Goal: Task Accomplishment & Management: Manage account settings

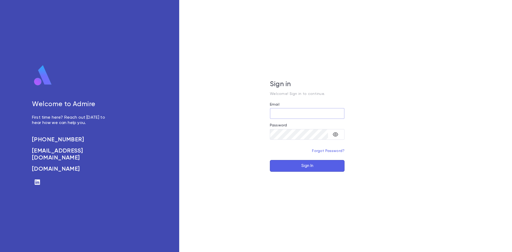
click at [327, 113] on input "Email" at bounding box center [307, 113] width 75 height 10
type input "**********"
click at [305, 170] on button "Sign In" at bounding box center [307, 166] width 75 height 12
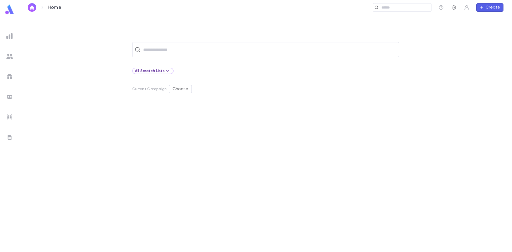
click at [456, 9] on icon "button" at bounding box center [454, 7] width 4 height 5
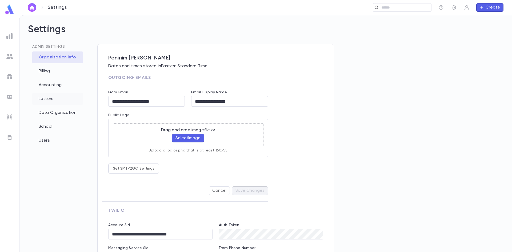
click at [57, 94] on div "Letters" at bounding box center [57, 99] width 51 height 12
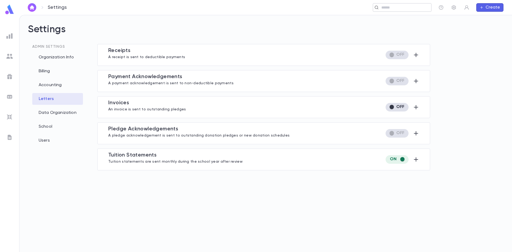
click at [406, 11] on div "​" at bounding box center [402, 7] width 59 height 9
click at [184, 5] on input "text" at bounding box center [300, 7] width 257 height 5
type input "*********"
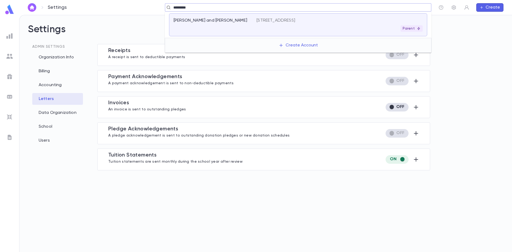
click at [200, 27] on div "[PERSON_NAME] and [PERSON_NAME]" at bounding box center [215, 25] width 83 height 14
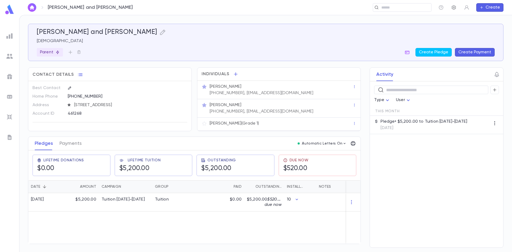
click at [453, 9] on icon "button" at bounding box center [453, 7] width 5 height 5
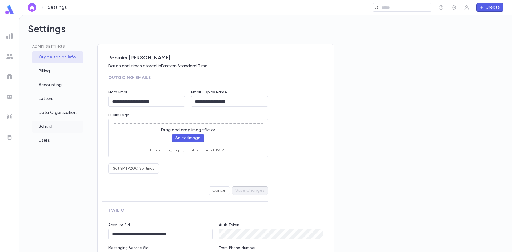
click at [47, 126] on div "School" at bounding box center [57, 127] width 51 height 12
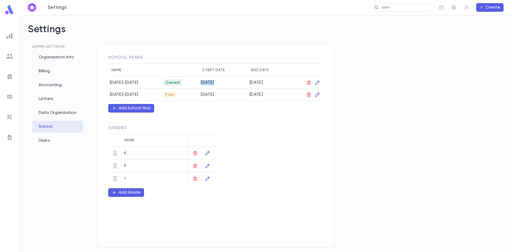
drag, startPoint x: 193, startPoint y: 82, endPoint x: 209, endPoint y: 83, distance: 16.1
click at [209, 83] on td "[DATE]" at bounding box center [223, 83] width 49 height 12
click at [378, 131] on div "School Years Name Start Date End Date [DATE]-[DATE] Current [DATE] [DATE] [DATE…" at bounding box center [263, 148] width 333 height 208
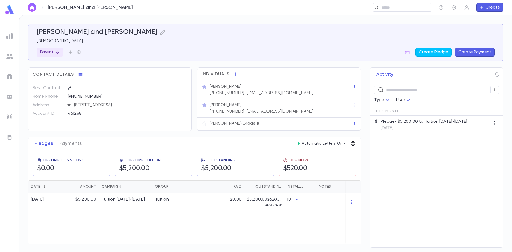
click at [354, 141] on icon "button" at bounding box center [353, 143] width 5 height 5
click at [373, 157] on p "Tuition Statement" at bounding box center [372, 154] width 37 height 5
click at [391, 174] on li "Print" at bounding box center [391, 174] width 19 height 10
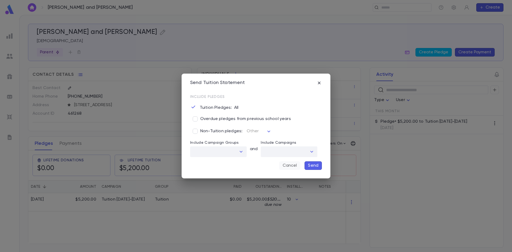
click at [295, 167] on button "Cancel" at bounding box center [289, 165] width 21 height 9
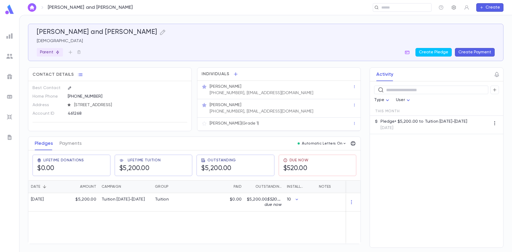
click at [454, 11] on button "button" at bounding box center [454, 7] width 9 height 9
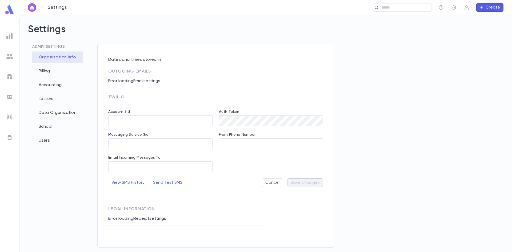
type input "**********"
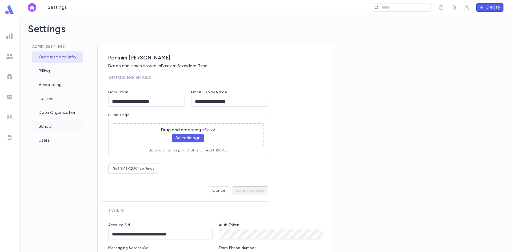
click at [46, 127] on div "School" at bounding box center [57, 127] width 51 height 12
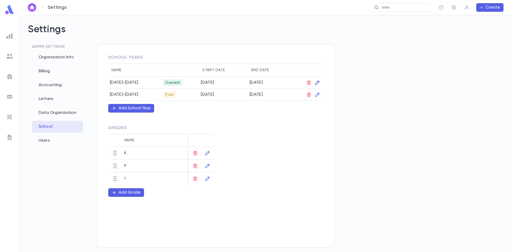
click at [316, 82] on icon "button" at bounding box center [317, 82] width 5 height 5
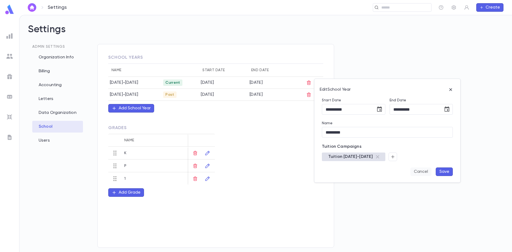
click at [425, 171] on button "Cancel" at bounding box center [420, 171] width 21 height 9
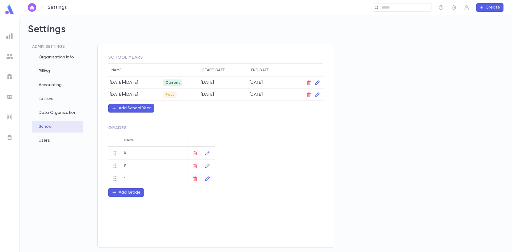
click at [317, 81] on icon "button" at bounding box center [317, 82] width 5 height 5
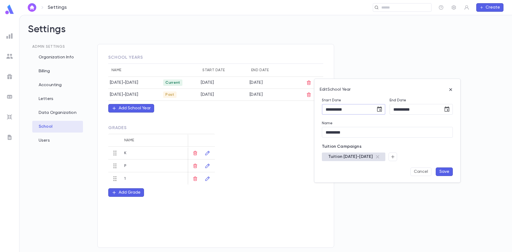
click at [336, 108] on input "**********" at bounding box center [347, 109] width 50 height 10
type input "**********"
click at [448, 173] on button "Save" at bounding box center [444, 171] width 17 height 9
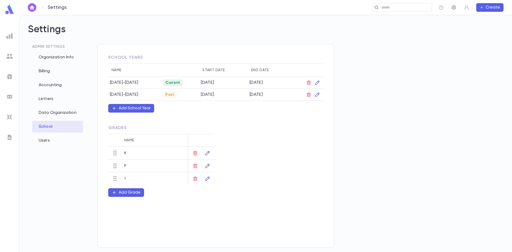
click at [453, 9] on icon "button" at bounding box center [454, 7] width 4 height 5
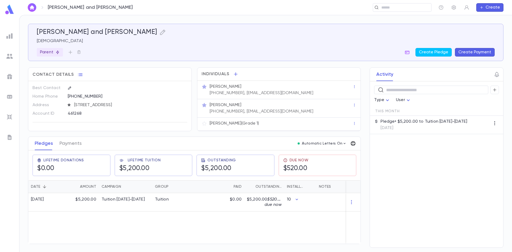
click at [356, 142] on icon "button" at bounding box center [352, 143] width 5 height 5
click at [380, 154] on p "Tuition Statement" at bounding box center [372, 154] width 37 height 5
click at [393, 175] on li "Print" at bounding box center [391, 174] width 19 height 10
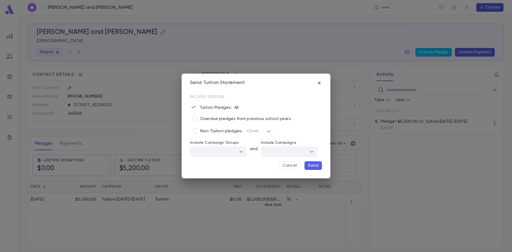
click at [318, 164] on p "Send" at bounding box center [313, 165] width 10 height 5
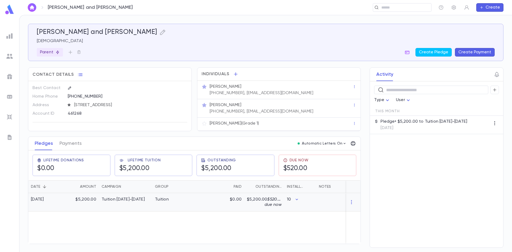
click at [105, 199] on div "Tuition [DATE]-[DATE]" at bounding box center [123, 199] width 43 height 5
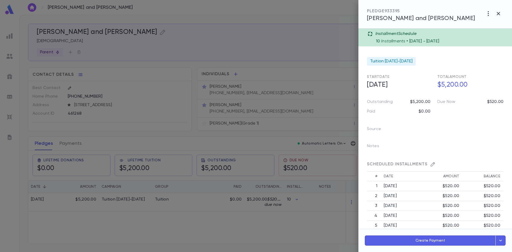
click at [205, 231] on div at bounding box center [256, 126] width 512 height 252
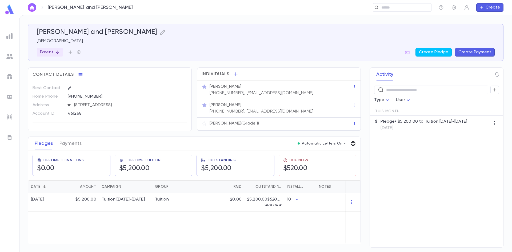
click at [351, 141] on icon "button" at bounding box center [352, 143] width 5 height 5
click at [384, 157] on li "Tuition Statement" at bounding box center [376, 155] width 52 height 10
click at [391, 175] on li "Print" at bounding box center [391, 174] width 19 height 10
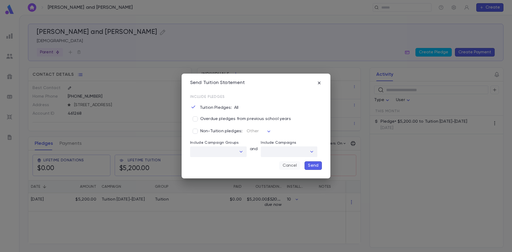
click at [293, 167] on button "Cancel" at bounding box center [289, 165] width 21 height 9
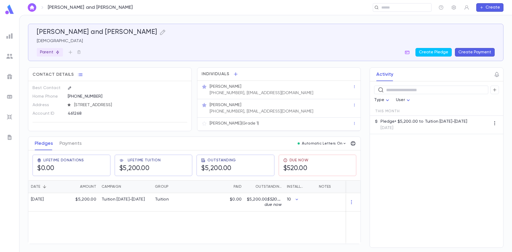
click at [9, 79] on div at bounding box center [10, 77] width 10 height 10
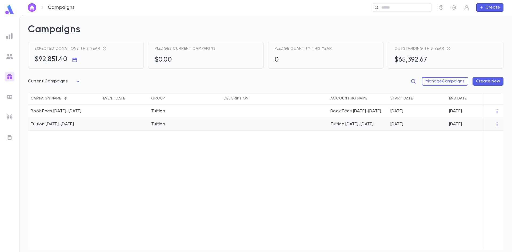
click at [279, 124] on div at bounding box center [274, 124] width 107 height 13
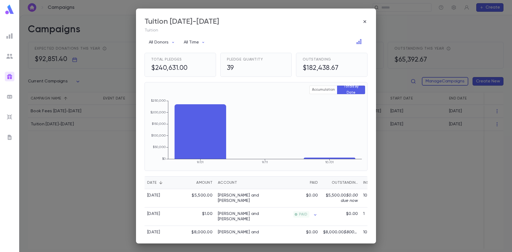
click at [398, 25] on div "Tuition [DATE]-[DATE] Tuition All Donors All Time Total Pledges $240,631.00 Ple…" at bounding box center [256, 126] width 512 height 252
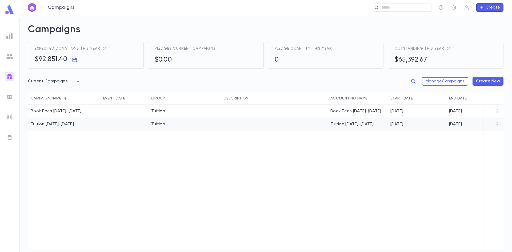
click at [498, 127] on icon "button" at bounding box center [496, 124] width 5 height 5
click at [487, 134] on li "Edit" at bounding box center [489, 133] width 39 height 9
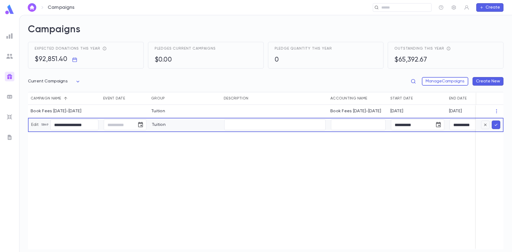
click at [486, 124] on icon "button" at bounding box center [485, 124] width 2 height 2
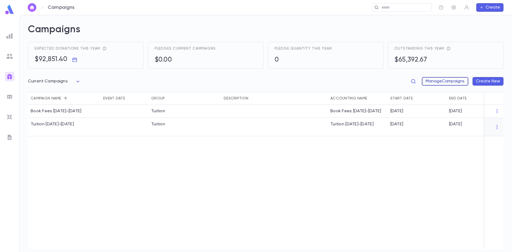
click at [446, 77] on button "Manage Campaigns" at bounding box center [445, 81] width 46 height 9
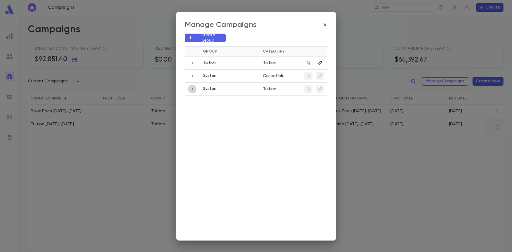
click at [194, 90] on icon "button" at bounding box center [192, 89] width 6 height 6
click at [191, 62] on icon "button" at bounding box center [192, 63] width 6 height 6
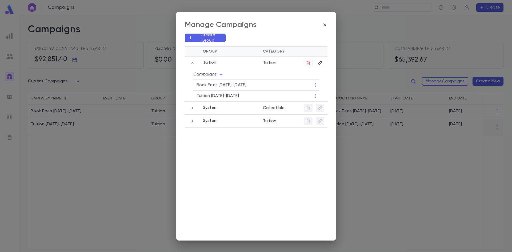
click at [121, 196] on div "Manage Campaigns Create Group Group Category Tuition Tuition Campaigns Book Fee…" at bounding box center [256, 126] width 512 height 252
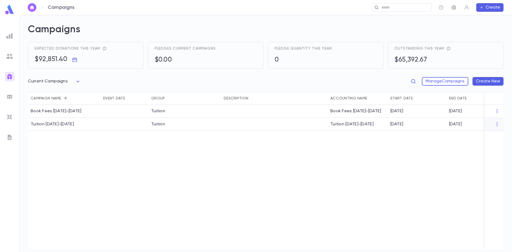
click at [453, 7] on icon "button" at bounding box center [453, 7] width 5 height 5
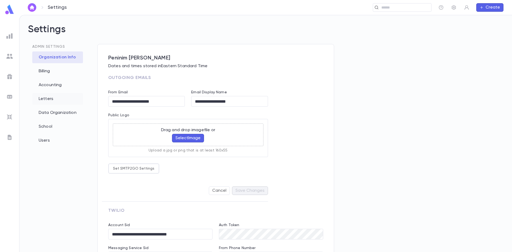
click at [44, 98] on div "Letters" at bounding box center [57, 99] width 51 height 12
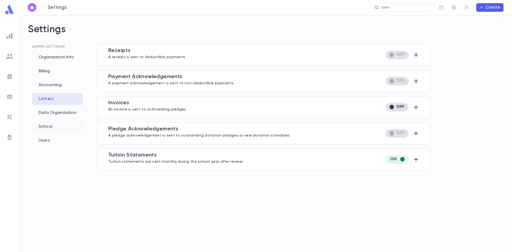
click at [49, 128] on div "School" at bounding box center [57, 127] width 51 height 12
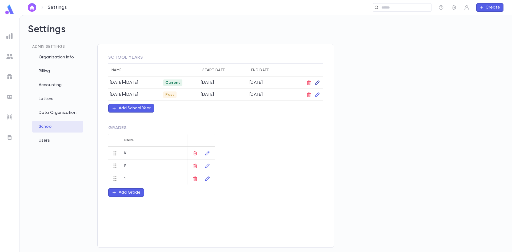
click at [318, 82] on icon "button" at bounding box center [317, 83] width 5 height 5
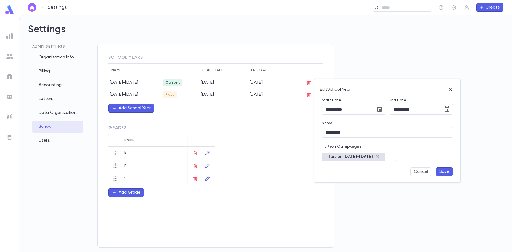
click at [376, 155] on icon at bounding box center [377, 156] width 3 height 3
drag, startPoint x: 331, startPoint y: 156, endPoint x: 327, endPoint y: 156, distance: 4.3
click at [330, 156] on div at bounding box center [342, 157] width 40 height 9
click at [330, 157] on button "button" at bounding box center [326, 157] width 9 height 9
click at [377, 171] on button "Open" at bounding box center [379, 170] width 7 height 7
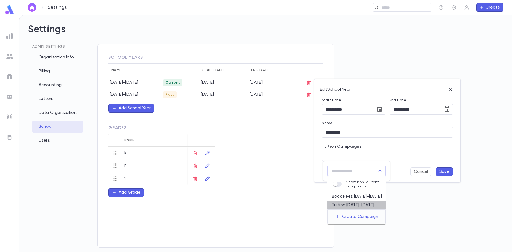
click at [350, 205] on li "Tuition [DATE]-[DATE]" at bounding box center [356, 205] width 58 height 9
type input "**********"
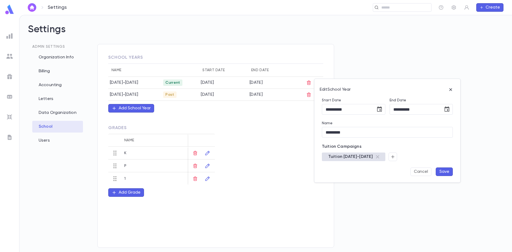
click at [442, 170] on button "Save" at bounding box center [444, 171] width 17 height 9
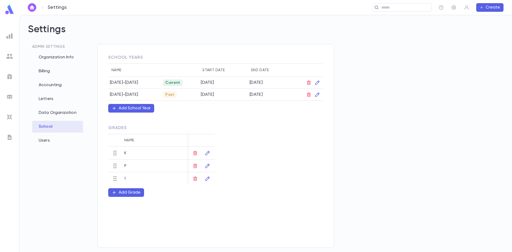
click at [414, 78] on div "School Years Name Start Date End Date [DATE]-[DATE] Current [DATE] [DATE] [DATE…" at bounding box center [263, 148] width 333 height 208
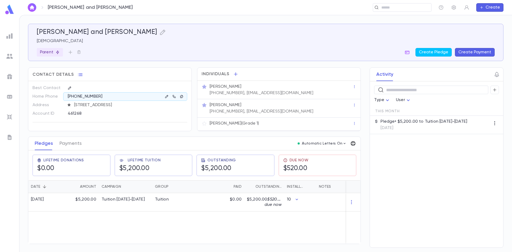
click at [355, 141] on icon "button" at bounding box center [352, 143] width 5 height 5
click at [377, 154] on p "Tuition Statement" at bounding box center [372, 154] width 37 height 5
click at [394, 174] on li "Print" at bounding box center [391, 174] width 19 height 10
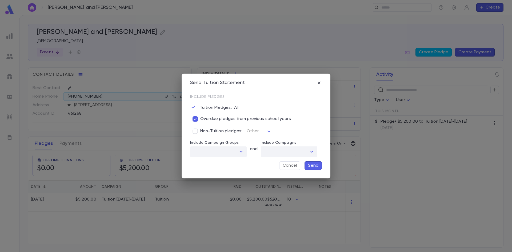
click at [309, 164] on p "Send" at bounding box center [313, 165] width 10 height 5
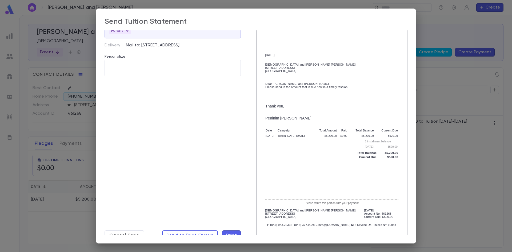
scroll to position [43, 0]
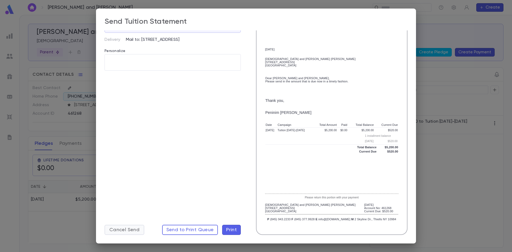
click at [132, 234] on button "Cancel Send" at bounding box center [125, 230] width 40 height 10
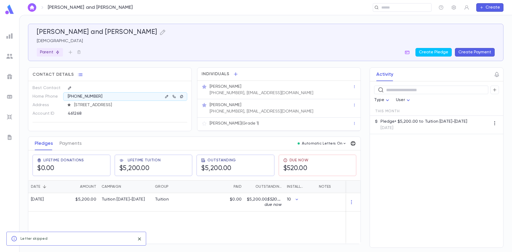
click at [354, 142] on icon "button" at bounding box center [353, 143] width 5 height 5
click at [362, 153] on p "Tuition Statement" at bounding box center [372, 154] width 37 height 5
click at [389, 174] on li "Print" at bounding box center [391, 174] width 19 height 10
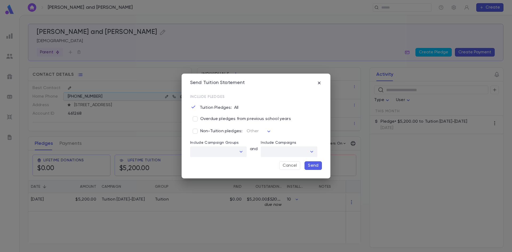
click at [209, 116] on span "Overdue pledges from previous school years" at bounding box center [245, 118] width 91 height 5
click at [318, 163] on p "Send" at bounding box center [313, 165] width 10 height 5
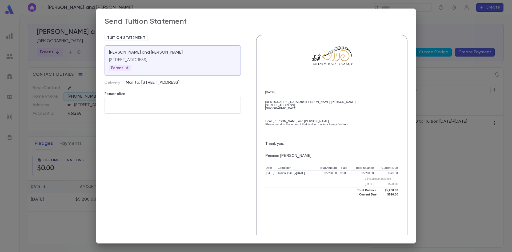
click at [463, 177] on div "Send Tuition Statement Tuition Statement [PERSON_NAME][GEOGRAPHIC_DATA] and [PE…" at bounding box center [256, 126] width 512 height 252
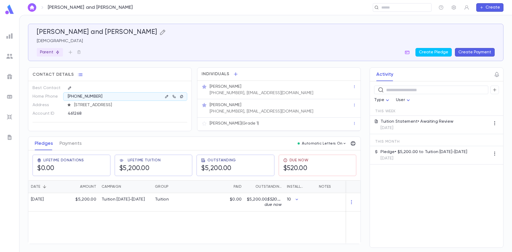
click at [159, 31] on icon "button" at bounding box center [162, 32] width 6 height 6
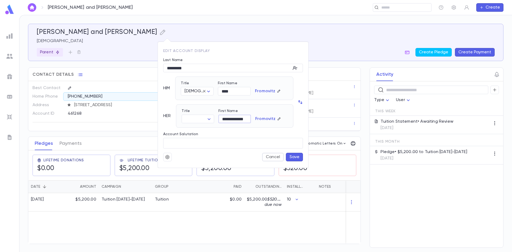
scroll to position [0, 5]
drag, startPoint x: 228, startPoint y: 121, endPoint x: 316, endPoint y: 123, distance: 88.6
click at [318, 123] on div "**********" at bounding box center [256, 126] width 512 height 252
click at [225, 117] on input "**********" at bounding box center [234, 119] width 32 height 8
click at [270, 153] on button "Cancel" at bounding box center [273, 157] width 22 height 9
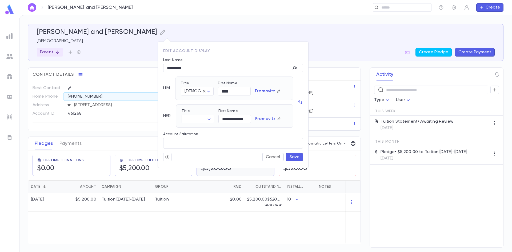
scroll to position [0, 0]
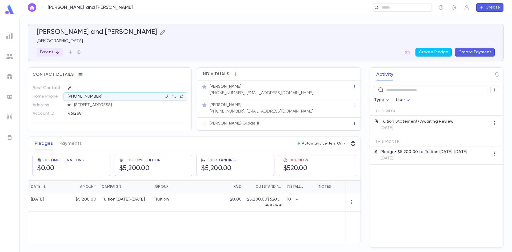
click at [160, 33] on icon "button" at bounding box center [162, 32] width 5 height 5
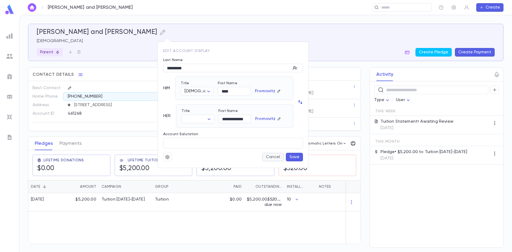
click at [272, 157] on button "Cancel" at bounding box center [273, 157] width 22 height 9
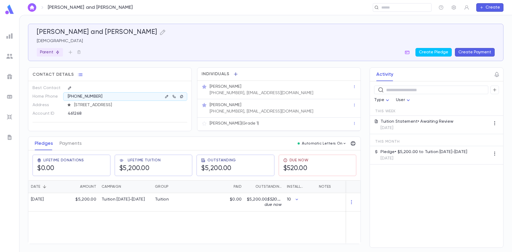
click at [237, 75] on icon "button" at bounding box center [235, 73] width 5 height 5
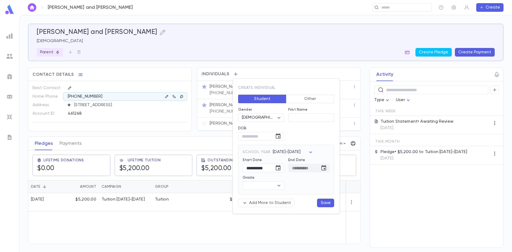
click at [338, 42] on div at bounding box center [256, 126] width 512 height 252
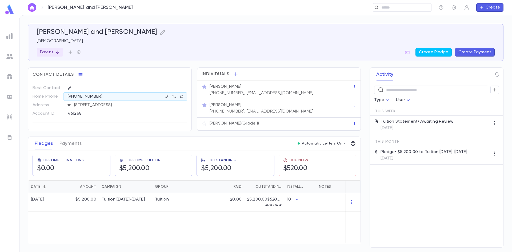
click at [235, 89] on p "[PERSON_NAME]" at bounding box center [226, 86] width 32 height 5
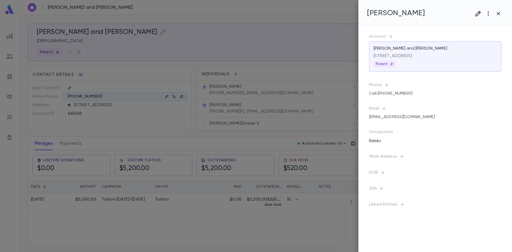
click at [477, 14] on button "button" at bounding box center [478, 14] width 10 height 10
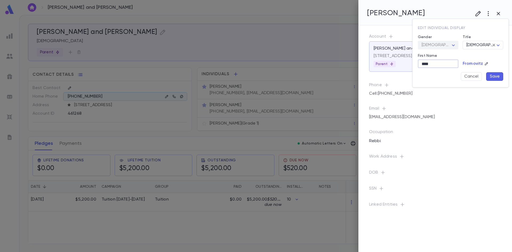
click at [439, 65] on input "****" at bounding box center [438, 64] width 41 height 8
drag, startPoint x: 455, startPoint y: 64, endPoint x: 344, endPoint y: 58, distance: 110.8
click at [342, 58] on div "Edit individual display Gender [DEMOGRAPHIC_DATA] **** ​ Title Rabbi ***** ​ Fi…" at bounding box center [256, 126] width 512 height 252
click at [495, 76] on button "Save" at bounding box center [494, 76] width 17 height 9
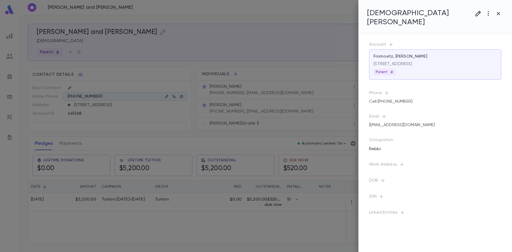
click at [480, 12] on icon "button" at bounding box center [478, 13] width 6 height 6
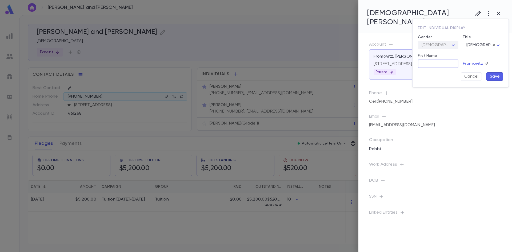
click at [426, 63] on input "First Name" at bounding box center [438, 64] width 41 height 8
type input "****"
click at [494, 76] on button "Save" at bounding box center [494, 76] width 17 height 9
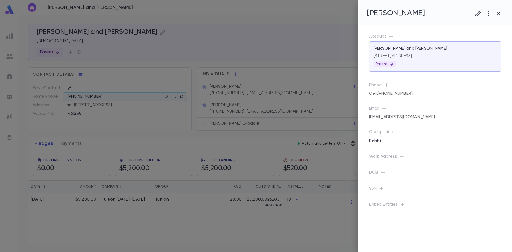
click at [250, 114] on div at bounding box center [256, 126] width 512 height 252
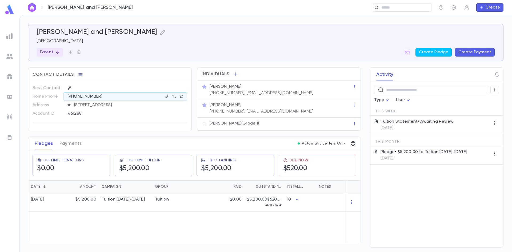
click at [229, 107] on p "[PERSON_NAME]" at bounding box center [226, 104] width 32 height 5
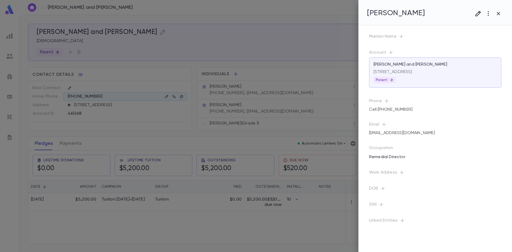
click at [478, 14] on icon "button" at bounding box center [478, 13] width 6 height 6
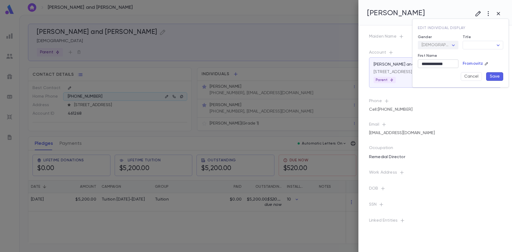
click at [446, 65] on input "**********" at bounding box center [438, 64] width 41 height 8
drag, startPoint x: 457, startPoint y: 63, endPoint x: 465, endPoint y: 63, distance: 8.5
click at [470, 63] on div "**********" at bounding box center [459, 51] width 90 height 60
drag, startPoint x: 456, startPoint y: 64, endPoint x: 373, endPoint y: 64, distance: 83.5
click at [373, 64] on div "**********" at bounding box center [256, 126] width 512 height 252
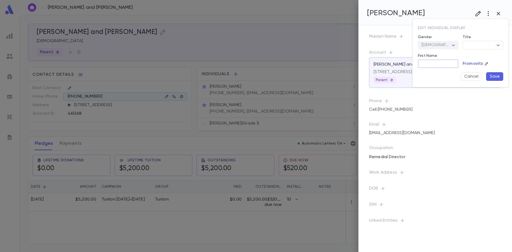
click at [500, 73] on div "Edit individual display Gender [DEMOGRAPHIC_DATA] ****** ​ Title ​ ​ First Name…" at bounding box center [459, 51] width 90 height 60
drag, startPoint x: 415, startPoint y: 64, endPoint x: 420, endPoint y: 64, distance: 4.5
click at [416, 64] on div "First Name ​ First name is required" at bounding box center [436, 63] width 45 height 28
click at [425, 63] on input "First Name" at bounding box center [438, 64] width 41 height 8
paste input "**********"
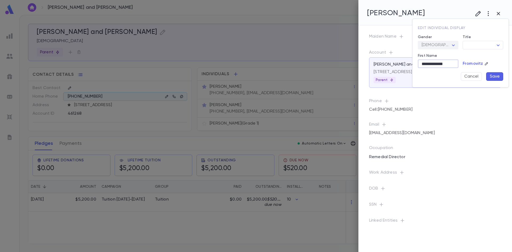
type input "**********"
click at [493, 77] on button "Save" at bounding box center [494, 76] width 17 height 9
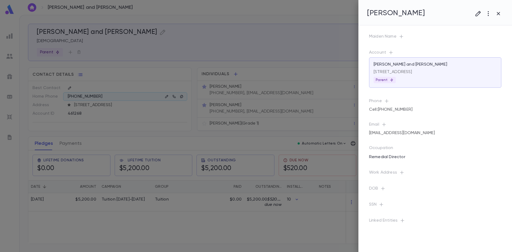
drag, startPoint x: 249, startPoint y: 30, endPoint x: 243, endPoint y: 92, distance: 62.1
click at [243, 92] on div at bounding box center [256, 126] width 512 height 252
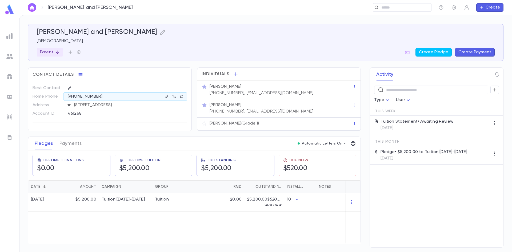
click at [245, 108] on div "[PHONE_NUMBER], [EMAIL_ADDRESS][DOMAIN_NAME]" at bounding box center [261, 111] width 105 height 6
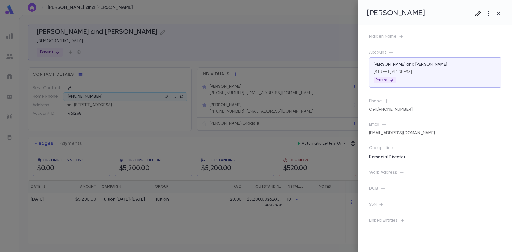
click at [477, 13] on icon "button" at bounding box center [478, 13] width 6 height 6
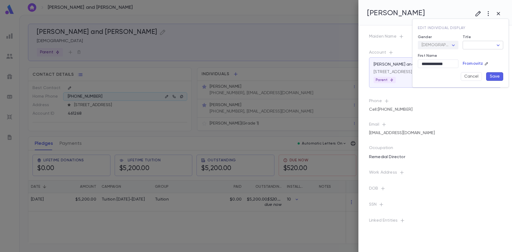
click at [465, 42] on body "[PERSON_NAME] and [PERSON_NAME] ​ Create [PERSON_NAME] and [PERSON_NAME] Rabbi …" at bounding box center [256, 133] width 512 height 237
click at [482, 53] on li "Mrs." at bounding box center [484, 55] width 40 height 9
type input "****"
click at [502, 75] on button "Save" at bounding box center [494, 76] width 17 height 9
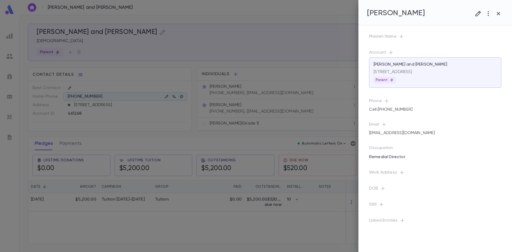
click at [229, 53] on div at bounding box center [256, 126] width 512 height 252
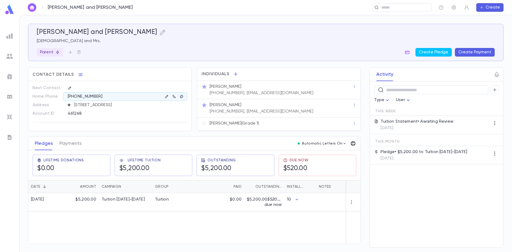
click at [354, 142] on icon "button" at bounding box center [353, 143] width 5 height 5
click at [376, 155] on p "Tuition Statement" at bounding box center [372, 154] width 37 height 5
click at [391, 173] on li "Print" at bounding box center [391, 174] width 19 height 10
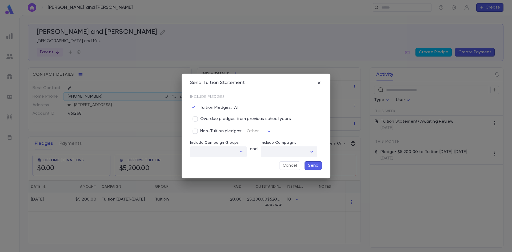
drag, startPoint x: 205, startPoint y: 119, endPoint x: 248, endPoint y: 125, distance: 43.3
click at [205, 119] on span "Overdue pledges from previous school years" at bounding box center [245, 118] width 91 height 5
click at [312, 164] on p "Send" at bounding box center [313, 165] width 10 height 5
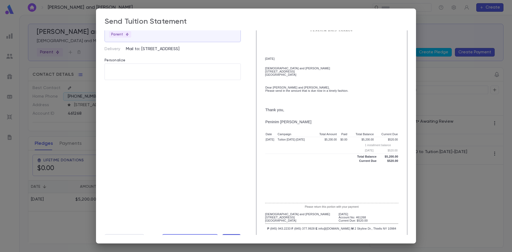
scroll to position [43, 0]
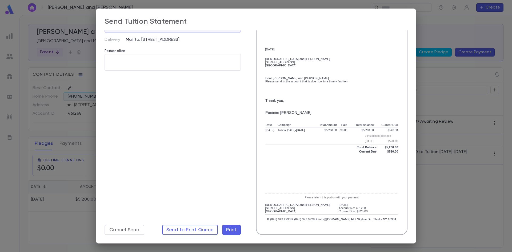
click at [473, 191] on div "Send Tuition Statement Tuition Statement [PERSON_NAME][GEOGRAPHIC_DATA] and [PE…" at bounding box center [256, 126] width 512 height 252
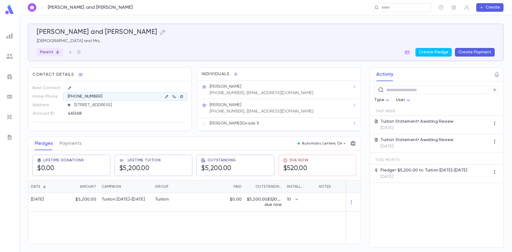
click at [424, 124] on div "Tuition Statement • Awaiting Review [DATE]" at bounding box center [417, 125] width 73 height 12
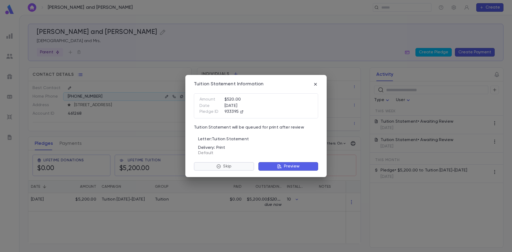
click at [225, 165] on p "Skip" at bounding box center [227, 166] width 8 height 5
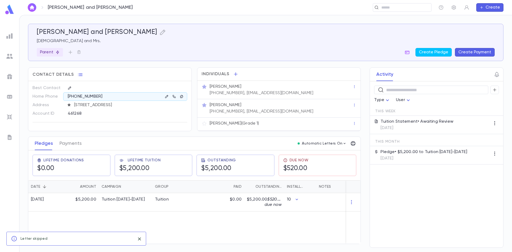
click at [412, 123] on p "Tuition Statement • Awaiting Review" at bounding box center [417, 121] width 73 height 5
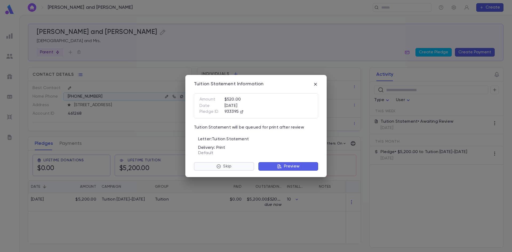
click at [223, 167] on p "Skip" at bounding box center [227, 166] width 8 height 5
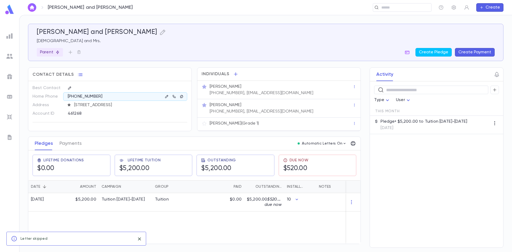
drag, startPoint x: 397, startPoint y: 192, endPoint x: 361, endPoint y: 178, distance: 39.2
click at [397, 193] on div "​ Type User This Month Pledge • $5,200.00 to Tuition [DATE]-[DATE] [DATE]" at bounding box center [436, 164] width 133 height 166
click at [355, 144] on icon "button" at bounding box center [352, 143] width 5 height 5
click at [459, 164] on div at bounding box center [256, 126] width 512 height 252
click at [352, 144] on icon "button" at bounding box center [352, 143] width 5 height 5
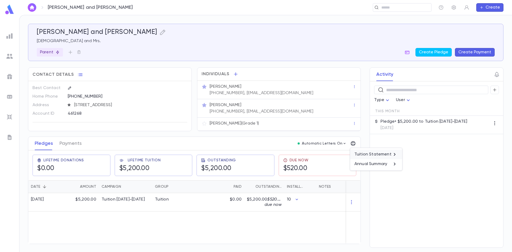
click at [369, 154] on p "Tuition Statement" at bounding box center [372, 154] width 37 height 5
click at [392, 175] on li "Print" at bounding box center [391, 174] width 19 height 10
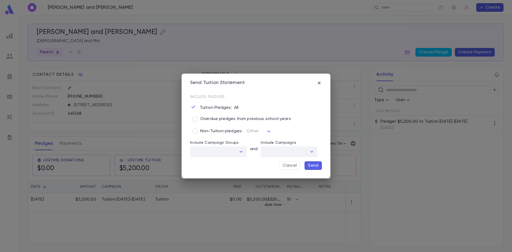
click at [285, 170] on div "Cancel Send" at bounding box center [256, 164] width 145 height 15
click at [286, 165] on button "Cancel" at bounding box center [289, 165] width 21 height 9
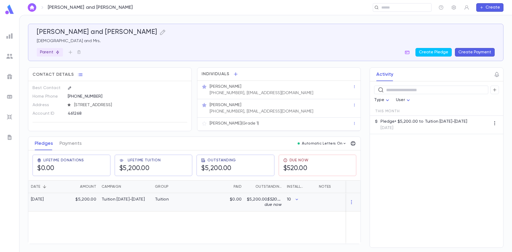
click at [165, 206] on div "Tuition" at bounding box center [172, 202] width 40 height 18
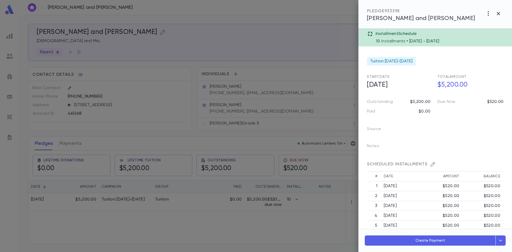
click at [9, 168] on div at bounding box center [256, 126] width 512 height 252
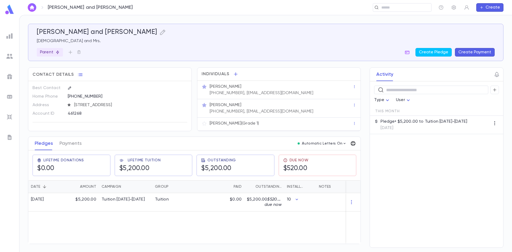
click at [355, 142] on icon "button" at bounding box center [352, 143] width 5 height 5
click at [377, 157] on p "Tuition Statement" at bounding box center [372, 154] width 37 height 5
click at [393, 174] on li "Print" at bounding box center [391, 174] width 19 height 10
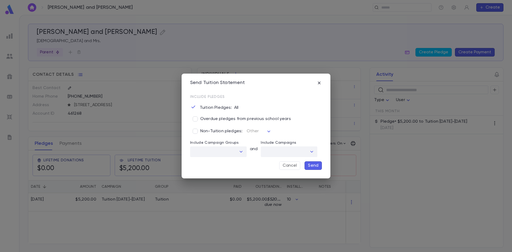
click at [313, 163] on p "Send" at bounding box center [313, 165] width 10 height 5
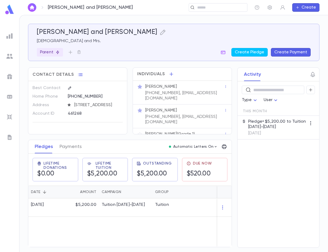
click at [224, 148] on icon "button" at bounding box center [224, 147] width 5 height 5
click at [239, 158] on p "Tuition Statement" at bounding box center [243, 157] width 37 height 5
click at [261, 179] on li "Print" at bounding box center [262, 178] width 19 height 10
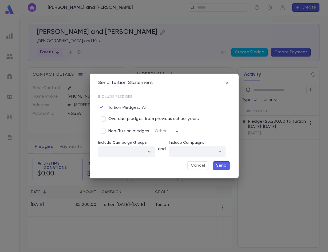
click at [222, 165] on p "Send" at bounding box center [221, 165] width 10 height 5
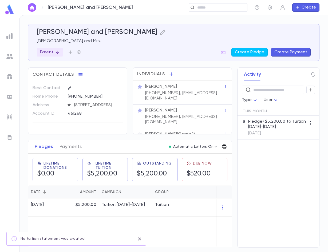
click at [225, 145] on icon "button" at bounding box center [224, 147] width 5 height 5
click at [110, 147] on div at bounding box center [164, 126] width 328 height 252
click at [265, 9] on button "button" at bounding box center [269, 7] width 9 height 9
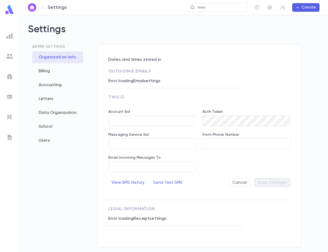
type input "**********"
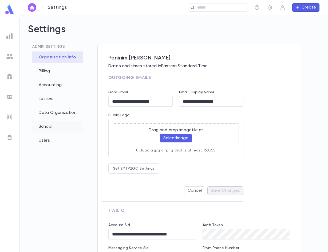
click at [40, 130] on div "School" at bounding box center [57, 127] width 51 height 12
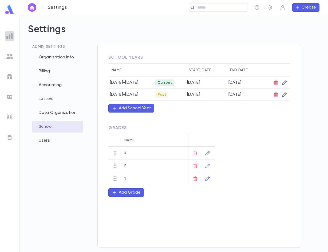
click at [7, 34] on img at bounding box center [9, 36] width 6 height 6
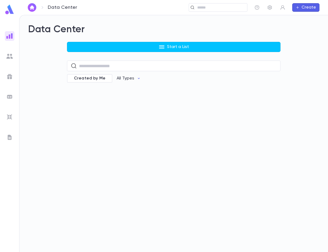
click at [13, 55] on div at bounding box center [10, 56] width 10 height 10
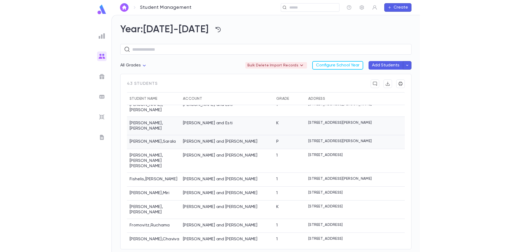
scroll to position [53, 0]
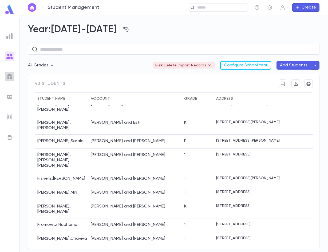
click at [11, 78] on img at bounding box center [9, 76] width 6 height 6
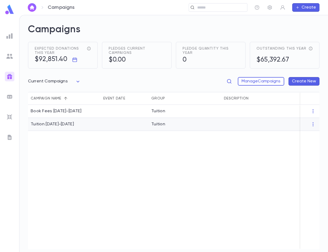
click at [67, 122] on div "Tuition [DATE]-[DATE]" at bounding box center [64, 124] width 73 height 13
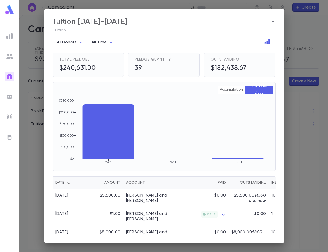
click at [26, 159] on div "Tuition [DATE]-[DATE] Tuition All Donors All Time Total Pledges $240,631.00 Ple…" at bounding box center [164, 126] width 328 height 252
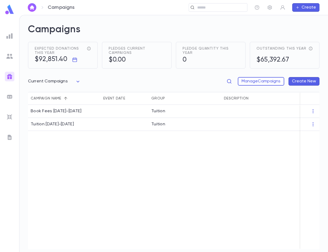
click at [7, 33] on img at bounding box center [9, 36] width 6 height 6
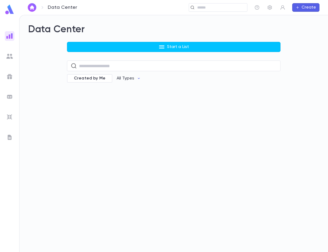
click at [88, 105] on div "Data Center Start a List ​ Created by Me All Types" at bounding box center [173, 133] width 308 height 237
click at [11, 75] on img at bounding box center [9, 76] width 6 height 6
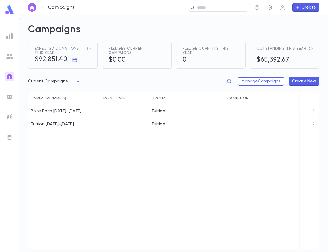
click at [270, 4] on button "button" at bounding box center [269, 7] width 9 height 9
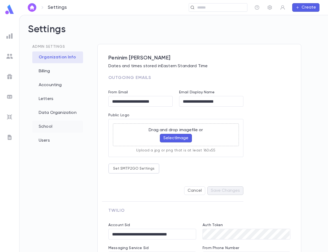
click at [50, 125] on div "School" at bounding box center [57, 127] width 51 height 12
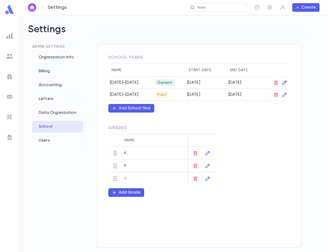
click at [286, 83] on icon "button" at bounding box center [284, 82] width 5 height 5
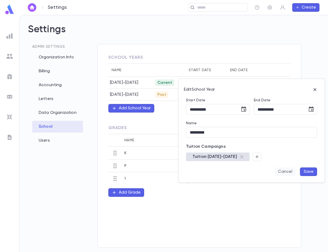
click at [281, 171] on button "Cancel" at bounding box center [284, 171] width 21 height 9
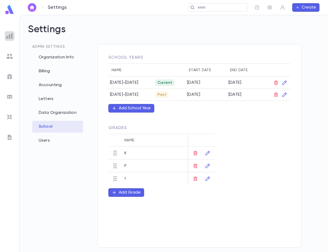
click at [9, 39] on div at bounding box center [10, 36] width 10 height 10
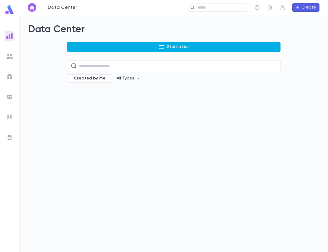
click at [125, 47] on button "Start a List" at bounding box center [173, 47] width 213 height 10
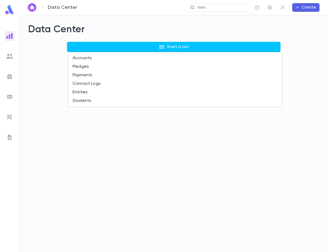
click at [260, 169] on div at bounding box center [164, 126] width 328 height 252
